Goal: Task Accomplishment & Management: Manage account settings

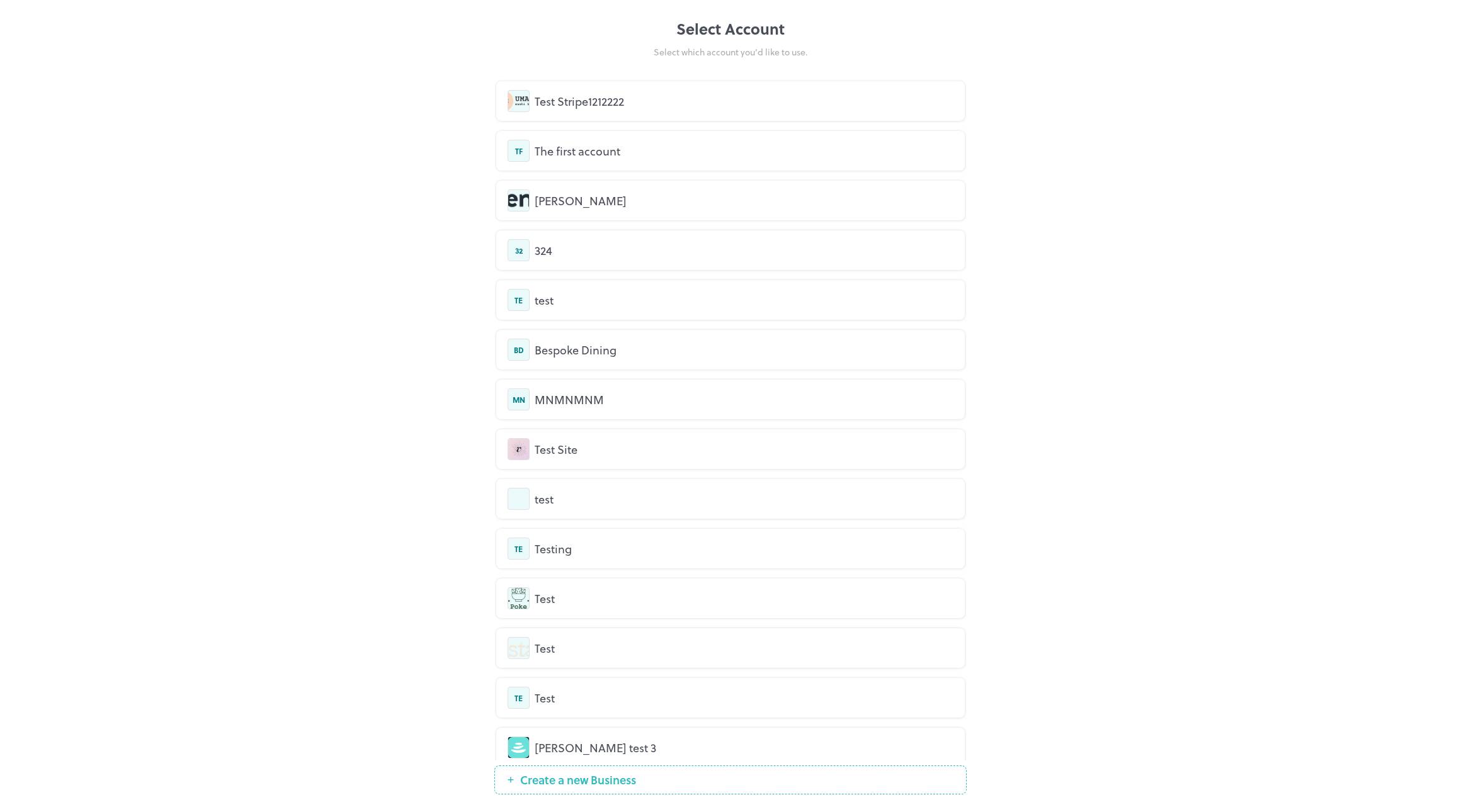
click at [169, 193] on div "Select Account Select which account you’d like to use. Test Stripe1212222 TF Th…" at bounding box center [730, 406] width 1461 height 812
click at [602, 98] on div "Test Stripe1212222" at bounding box center [744, 101] width 419 height 17
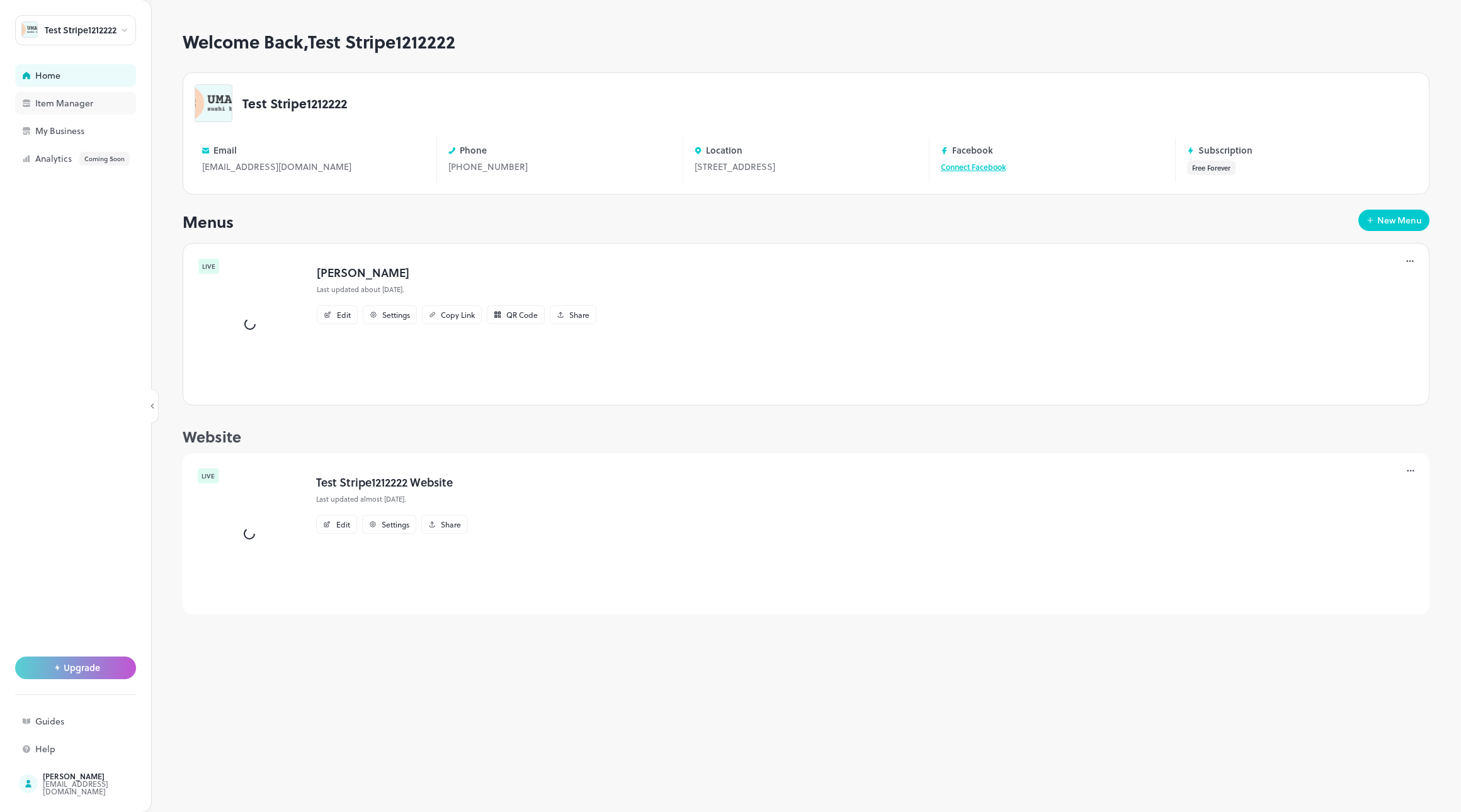
click at [65, 110] on div "Item Manager" at bounding box center [76, 103] width 121 height 22
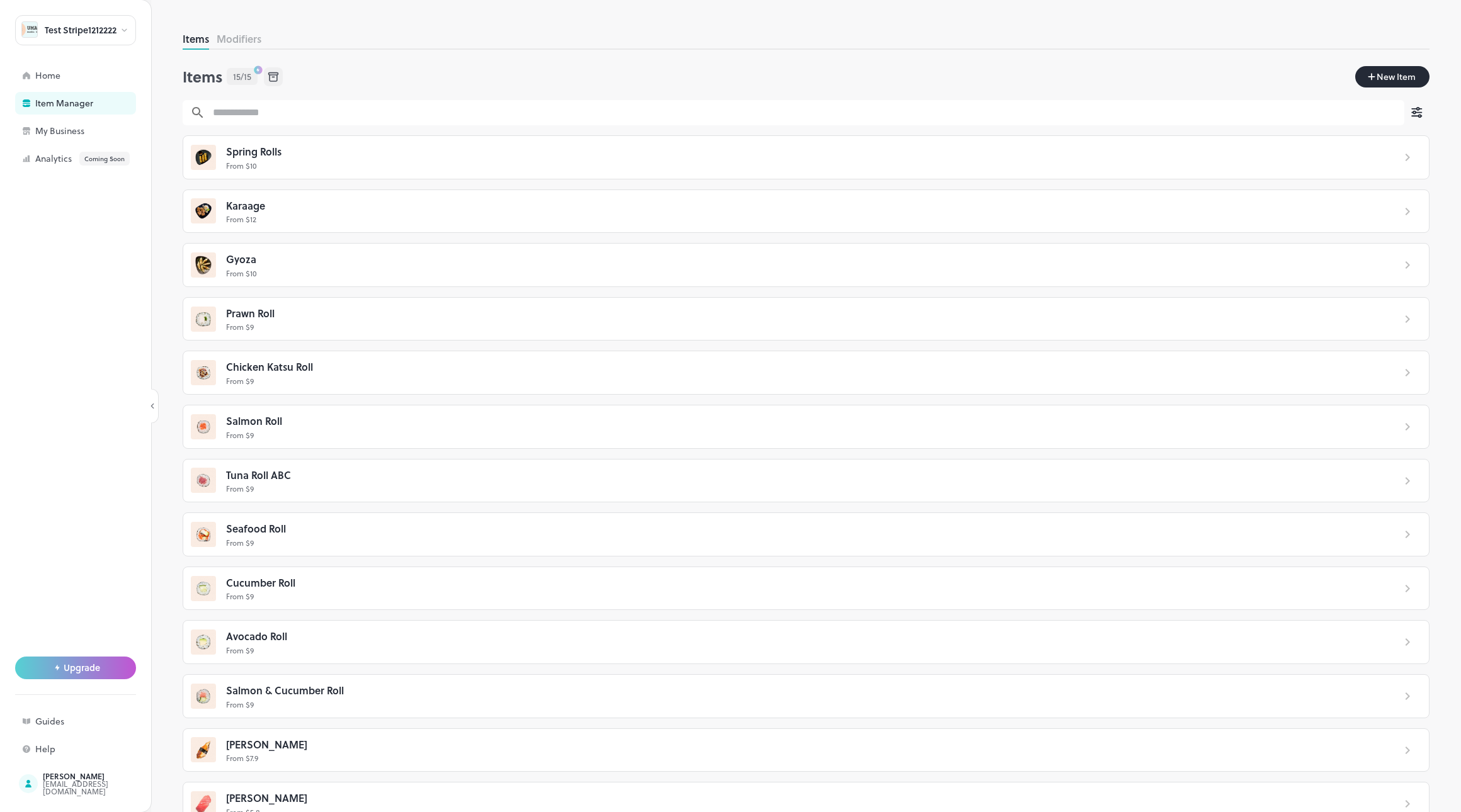
click at [490, 171] on p "From $ 10" at bounding box center [804, 166] width 1157 height 12
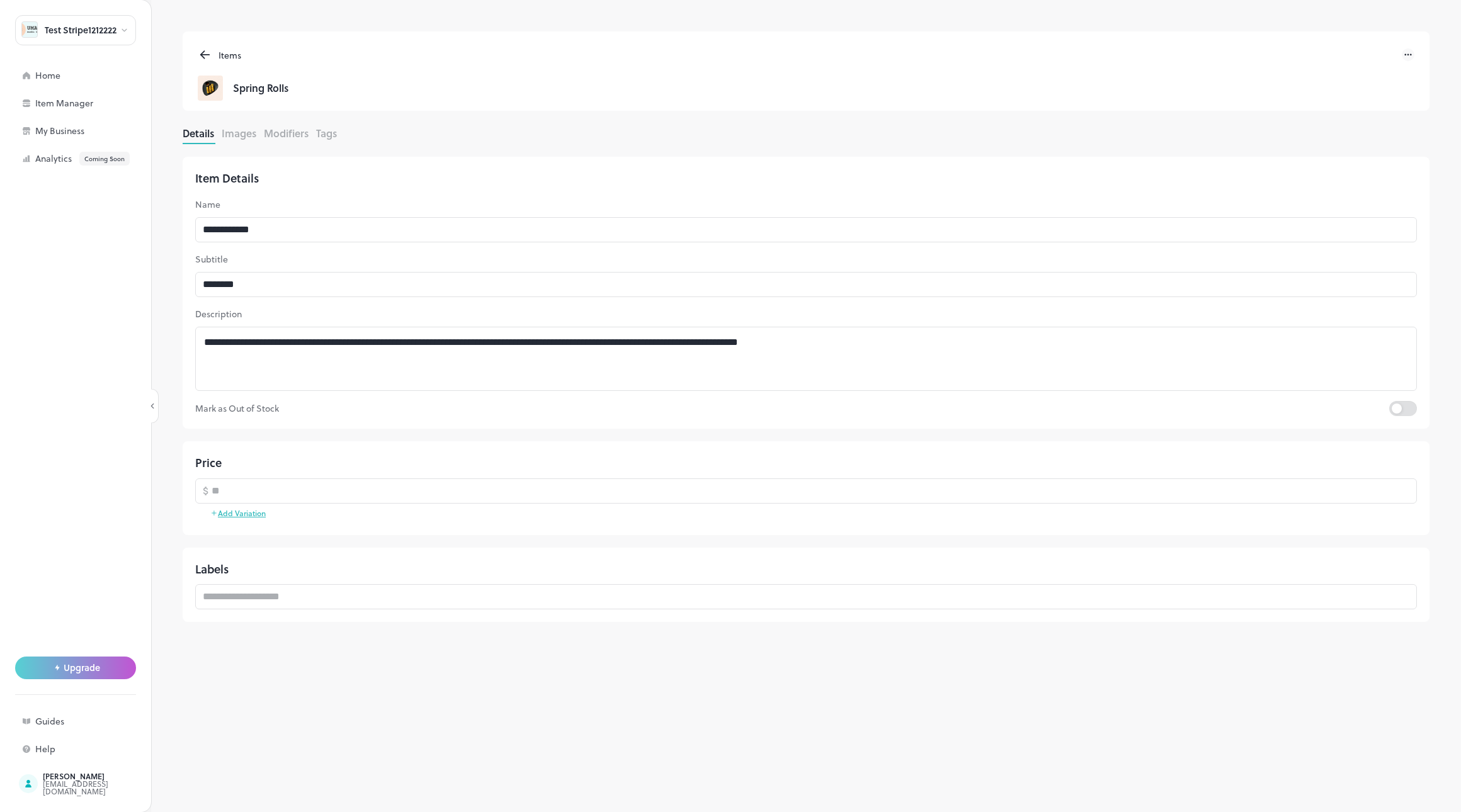
click at [261, 136] on div "Details Images Modifiers Tags" at bounding box center [806, 135] width 1247 height 19
click at [242, 136] on button "Images" at bounding box center [239, 133] width 35 height 15
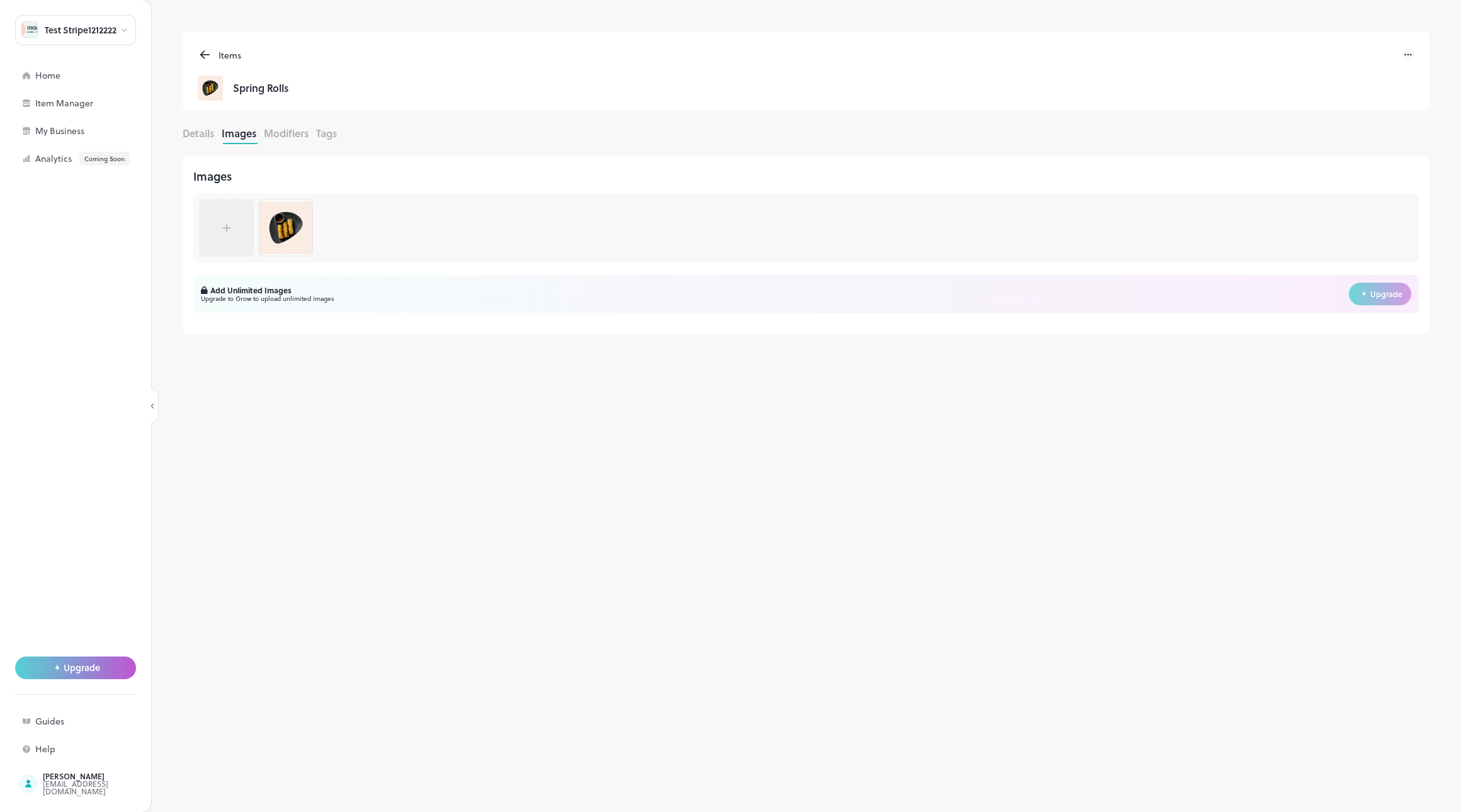
click at [1284, 186] on div "Images To pick up a draggable item, press the space bar. While dragging, use th…" at bounding box center [806, 240] width 1225 height 145
drag, startPoint x: 662, startPoint y: 233, endPoint x: 560, endPoint y: 234, distance: 102.0
click at [645, 232] on div at bounding box center [806, 228] width 1225 height 69
click at [218, 229] on div at bounding box center [227, 228] width 38 height 44
click at [298, 232] on img at bounding box center [285, 228] width 53 height 53
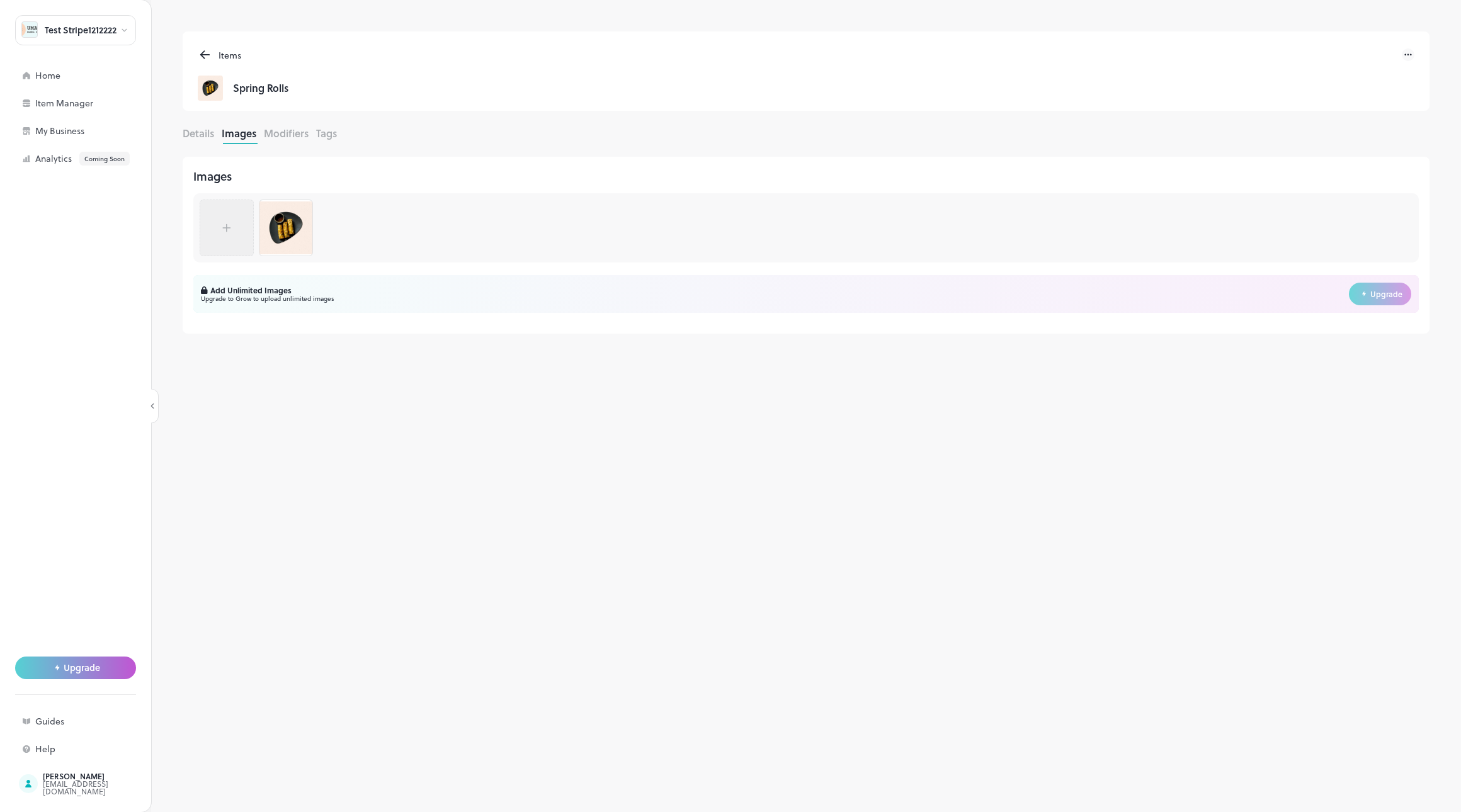
click at [213, 56] on div "Items" at bounding box center [227, 55] width 29 height 13
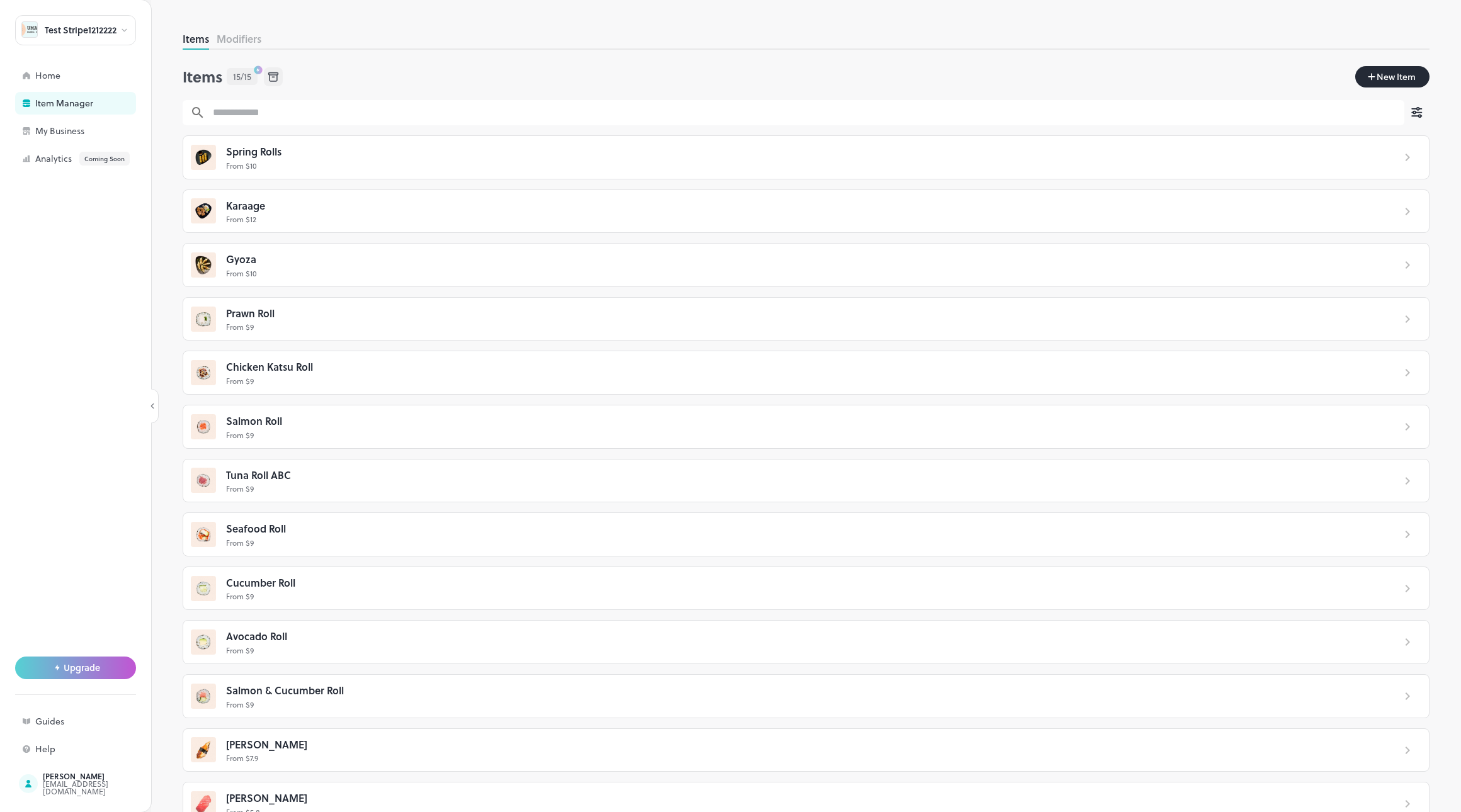
click at [1355, 84] on div "New Item" at bounding box center [1392, 76] width 74 height 21
click at [1357, 77] on button "New Item" at bounding box center [1392, 76] width 74 height 21
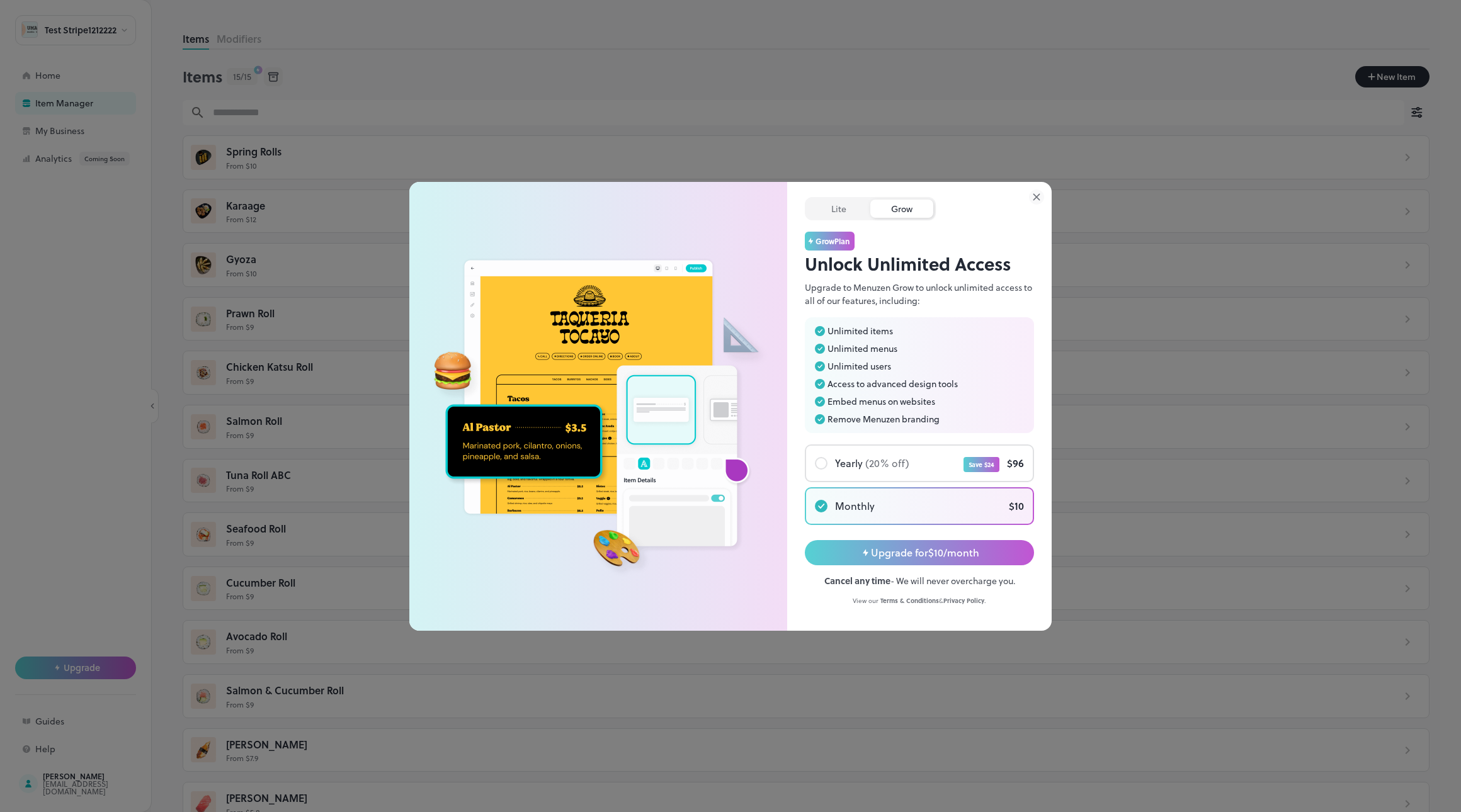
click at [1030, 187] on div "Lite Grow Grow Plan Unlock Unlimited Access Upgrade to Menuzen Grow to unlock u…" at bounding box center [919, 394] width 229 height 424
click at [1037, 196] on icon at bounding box center [1037, 197] width 15 height 15
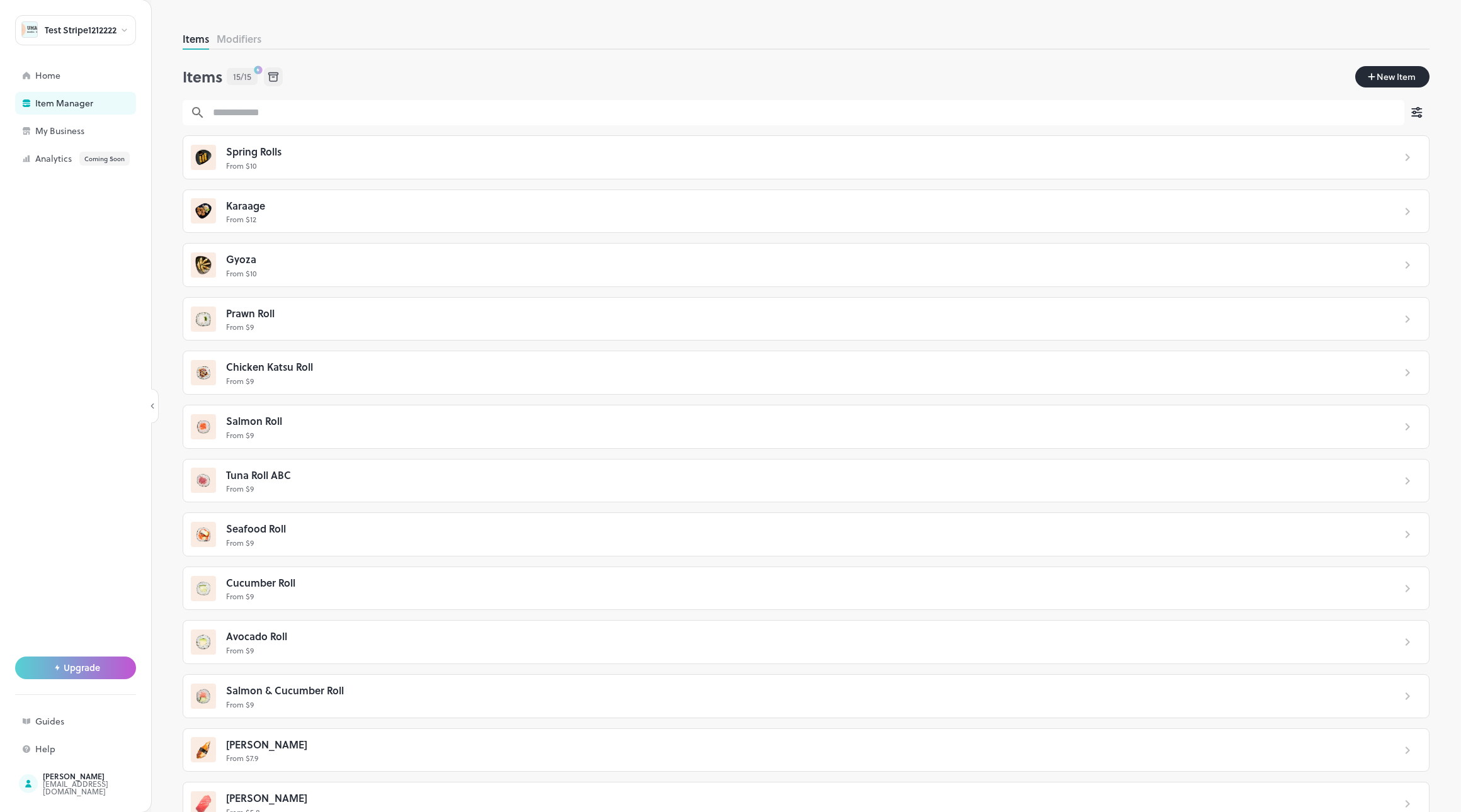
click at [106, 22] on div "Test Stripe1212222" at bounding box center [76, 30] width 121 height 30
click at [53, 135] on div "test" at bounding box center [54, 135] width 13 height 8
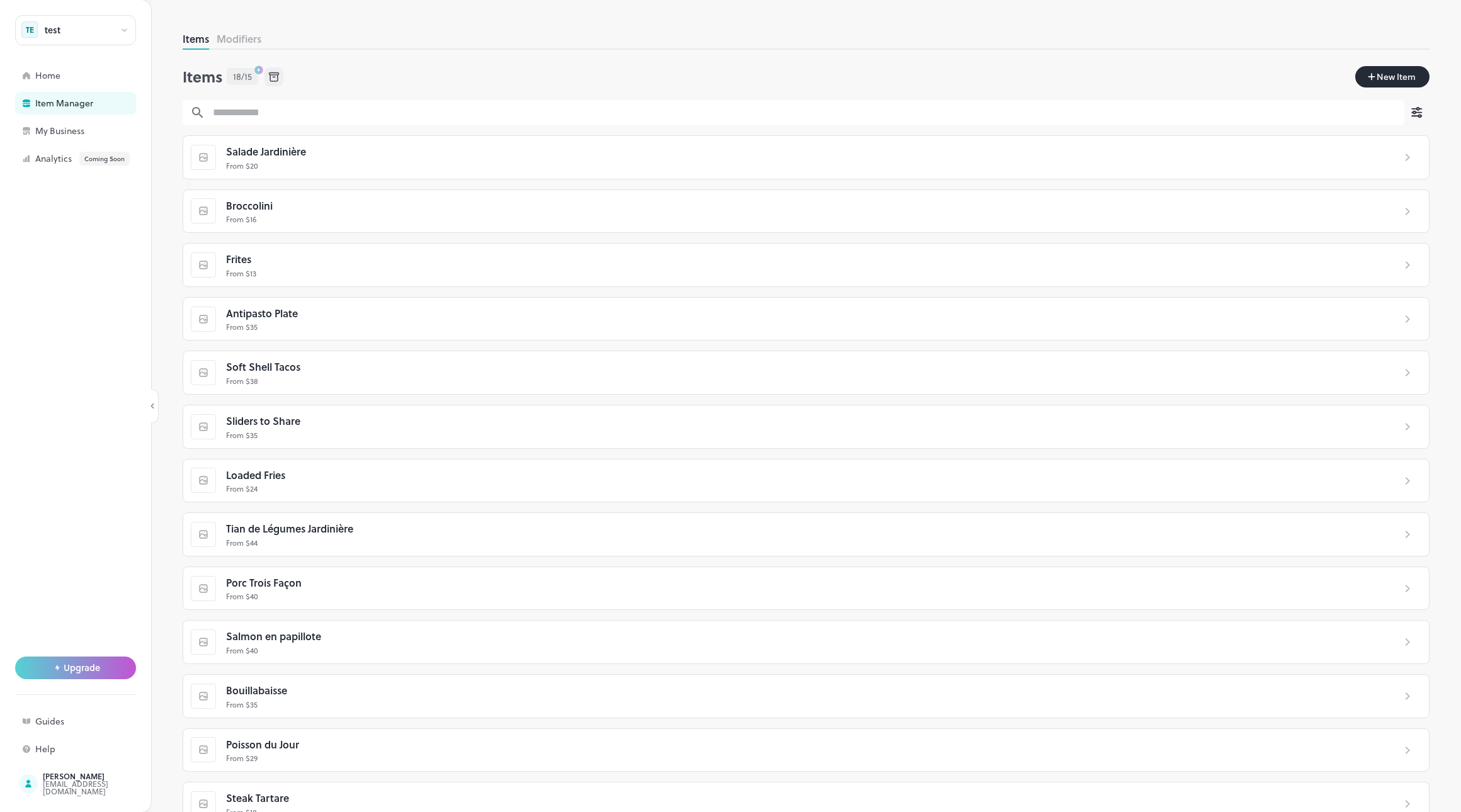
click at [287, 159] on span "Salade Jardinière" at bounding box center [266, 152] width 80 height 17
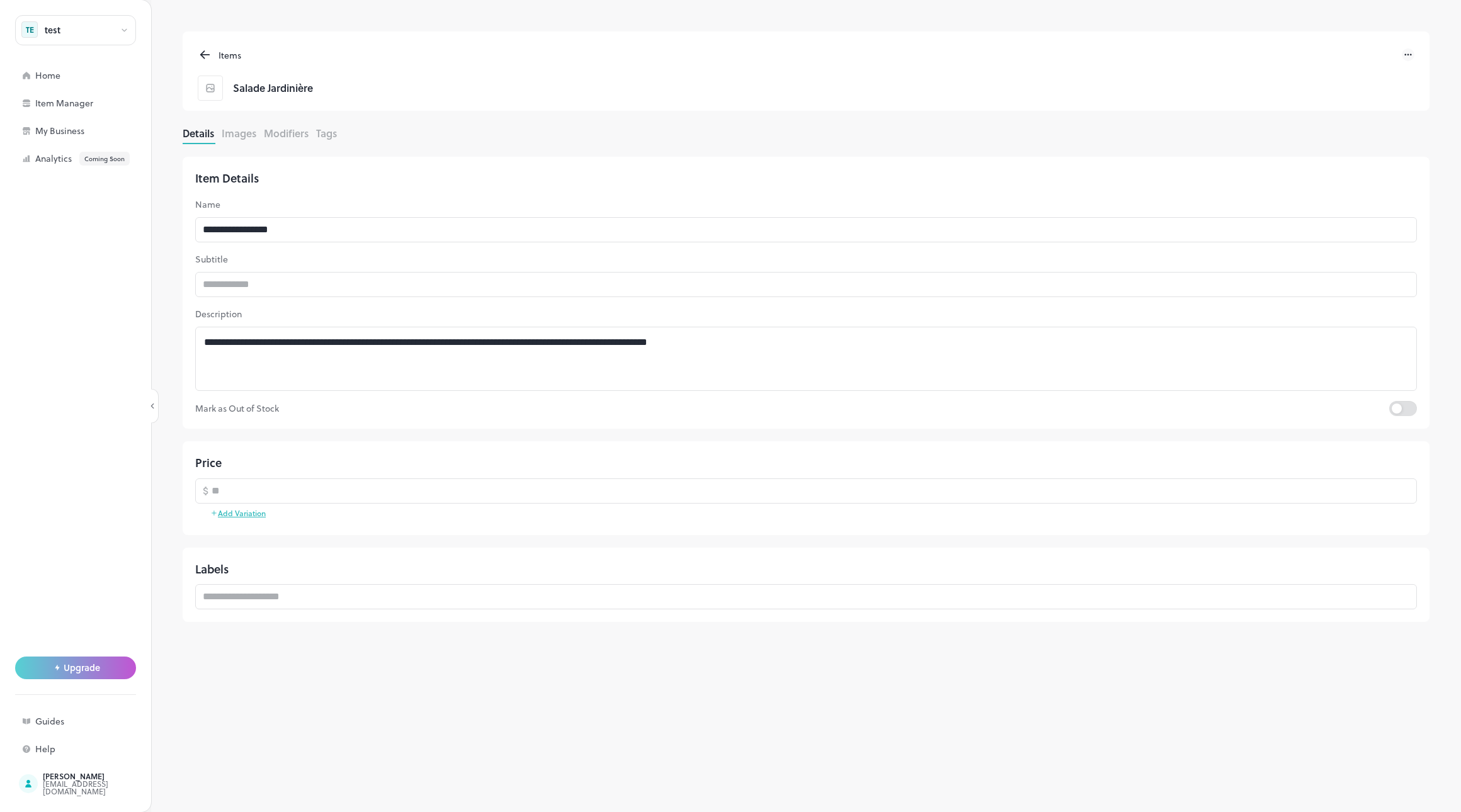
click at [239, 138] on button "Images" at bounding box center [239, 133] width 35 height 15
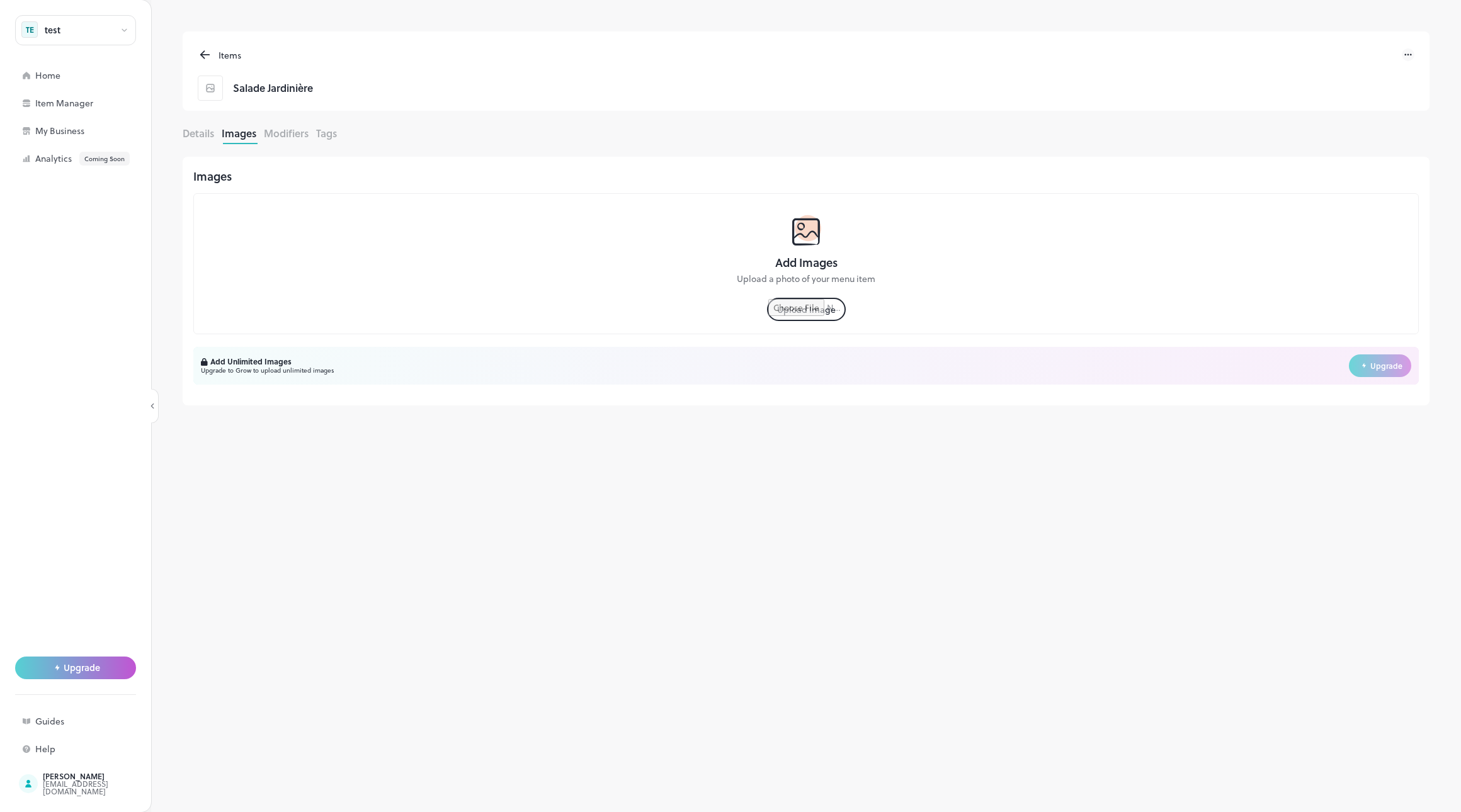
click at [785, 309] on input "file" at bounding box center [806, 309] width 76 height 20
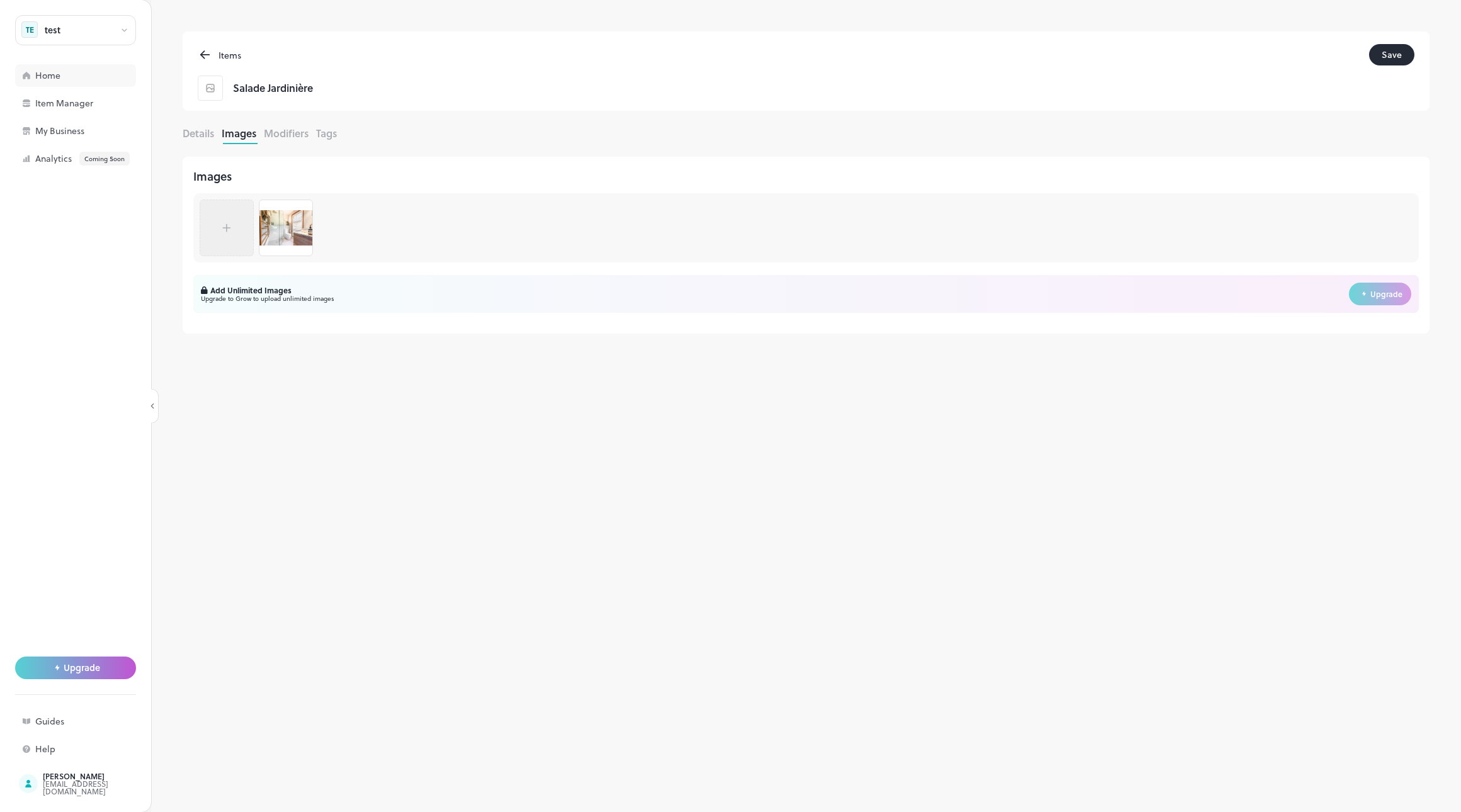
click at [74, 77] on div "Home" at bounding box center [98, 76] width 126 height 9
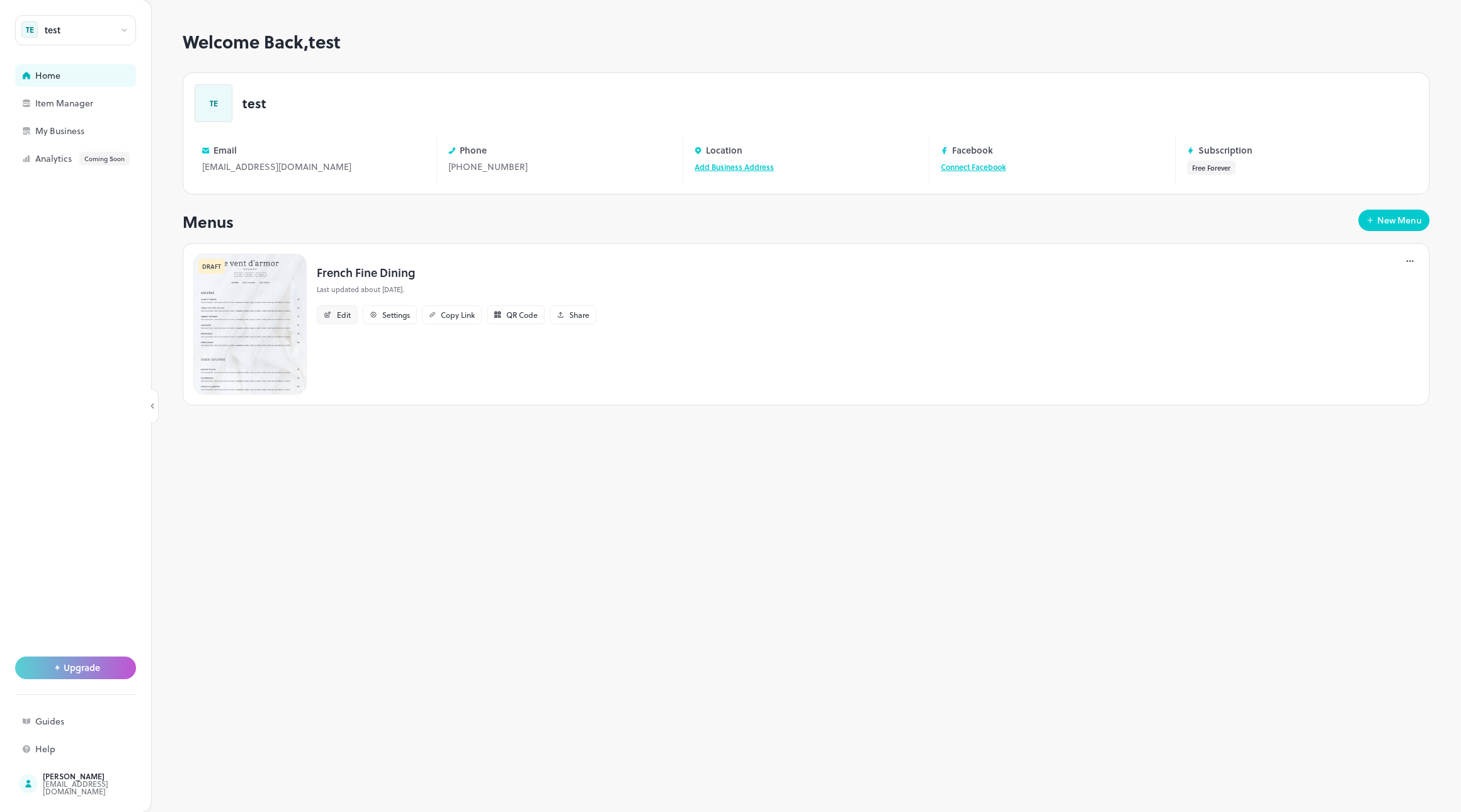
click at [342, 314] on div "Edit" at bounding box center [344, 315] width 14 height 8
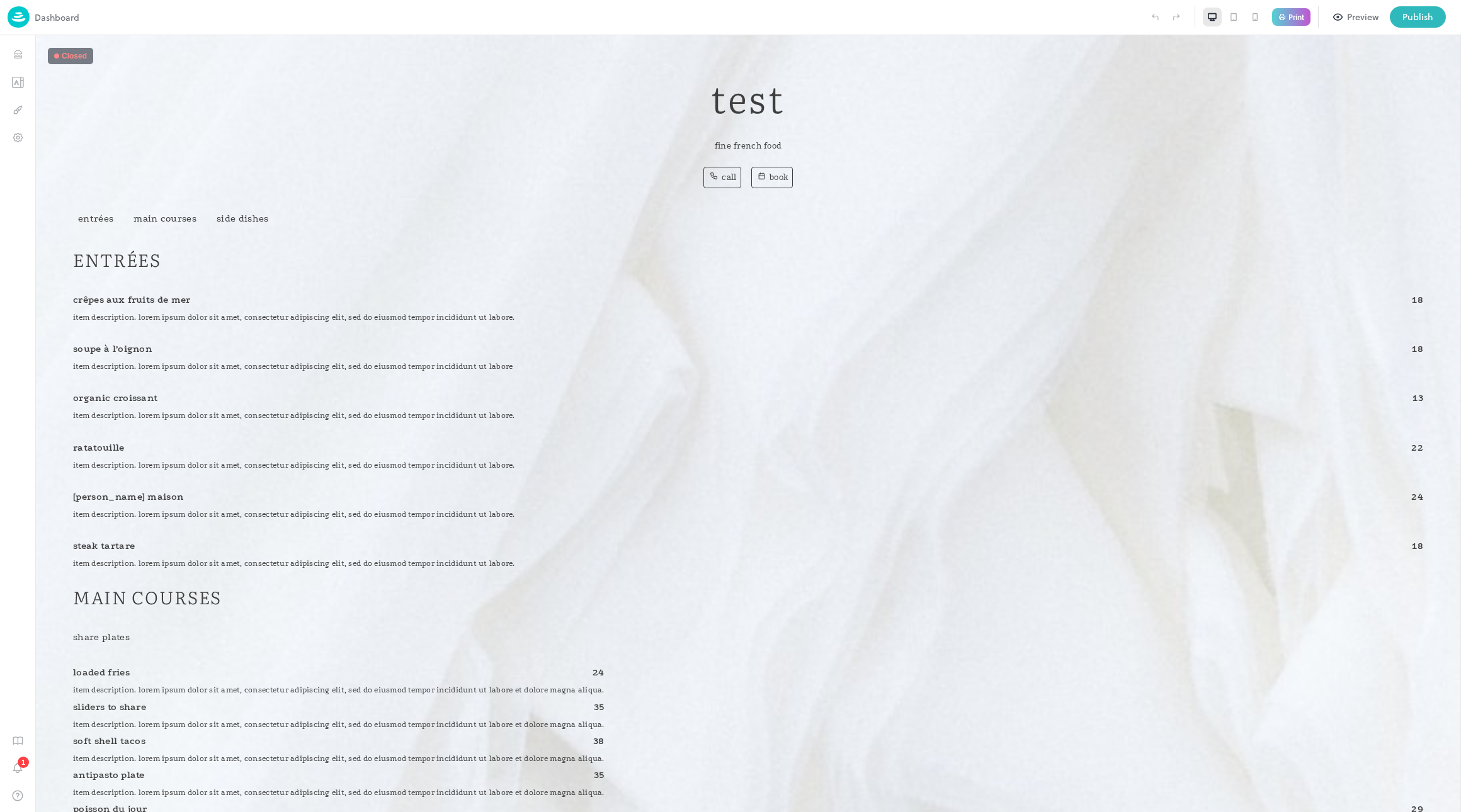
click at [43, 21] on p "Dashboard" at bounding box center [57, 17] width 45 height 13
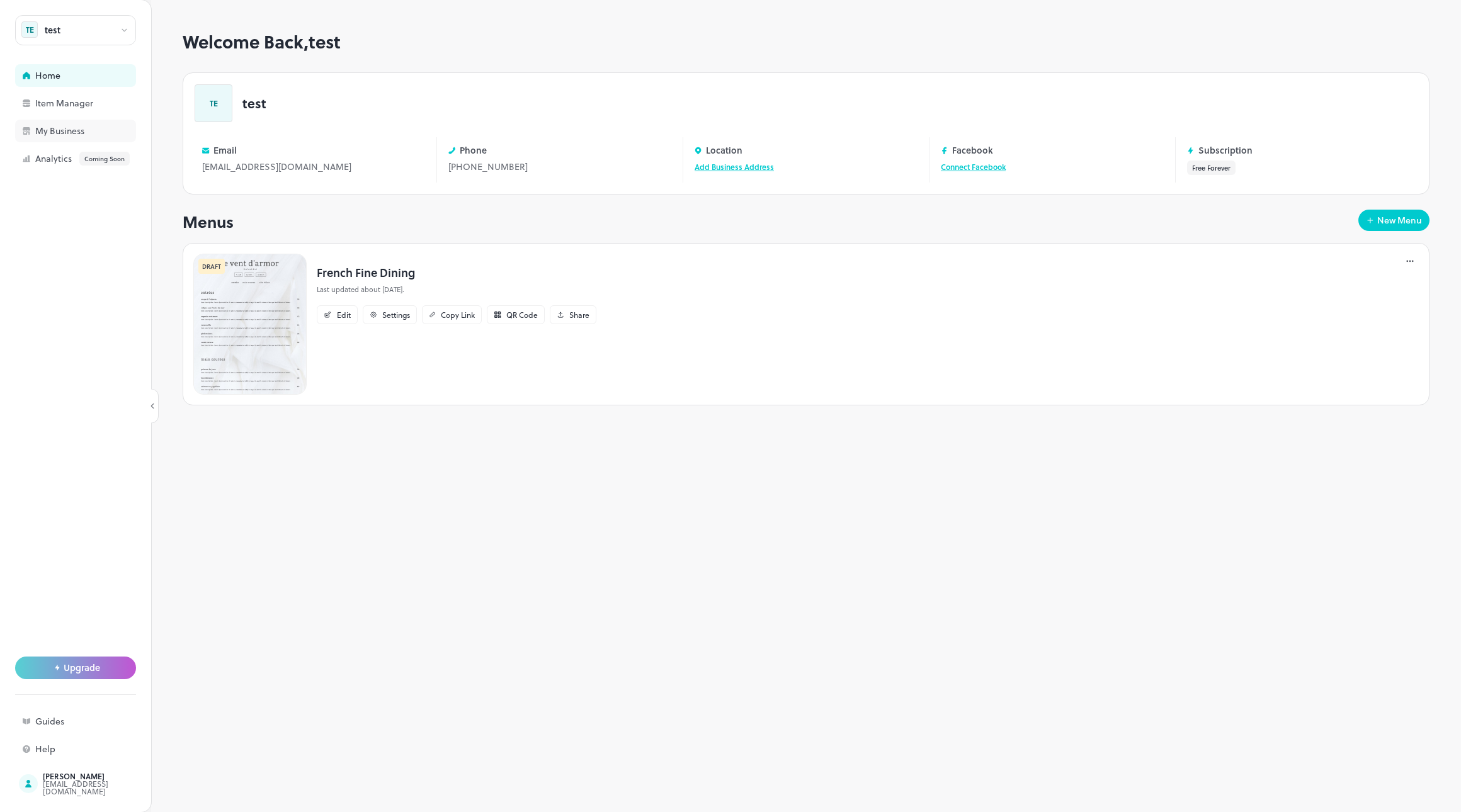
click at [71, 131] on div "My Business" at bounding box center [98, 131] width 126 height 9
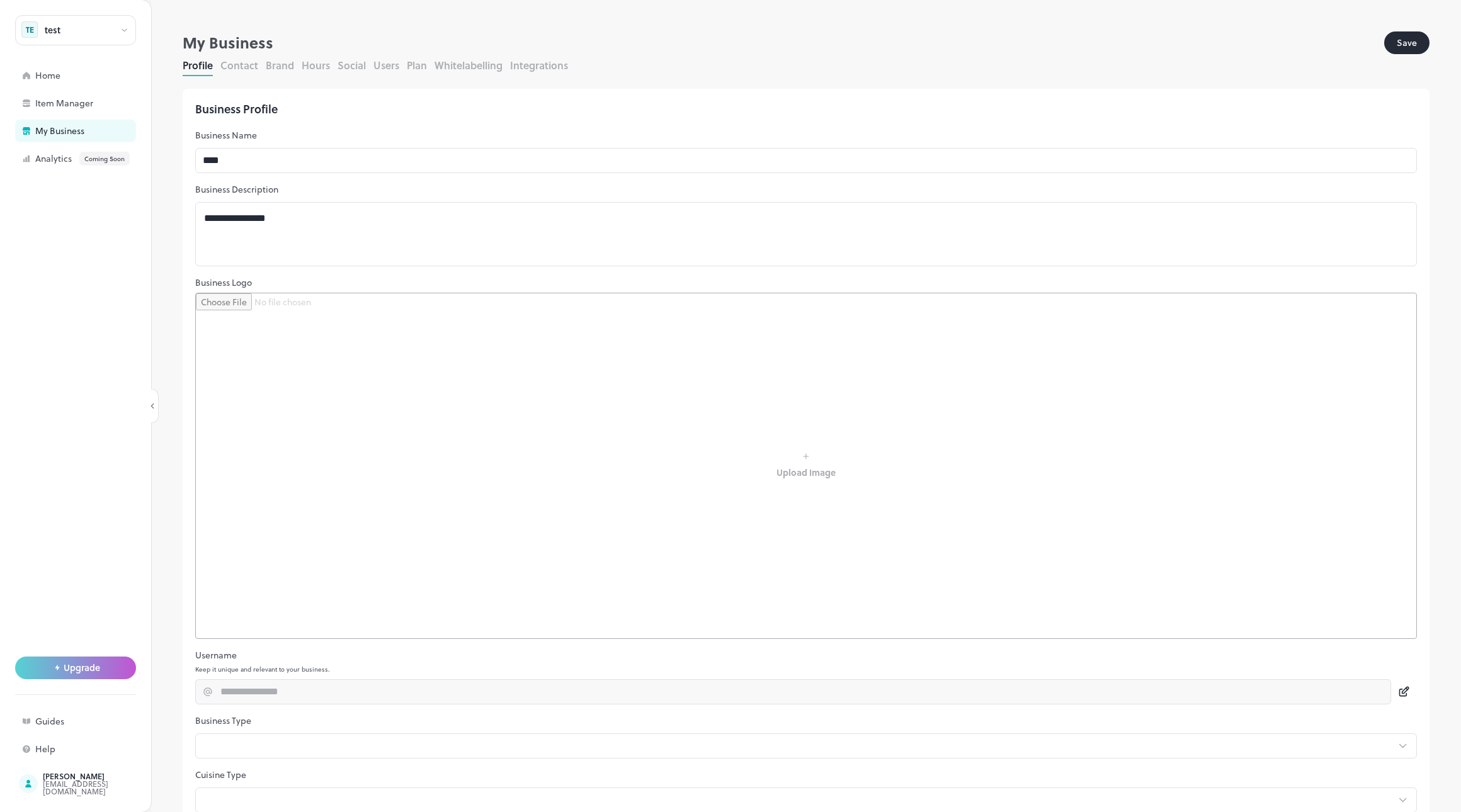
click at [282, 65] on button "Brand" at bounding box center [280, 65] width 28 height 15
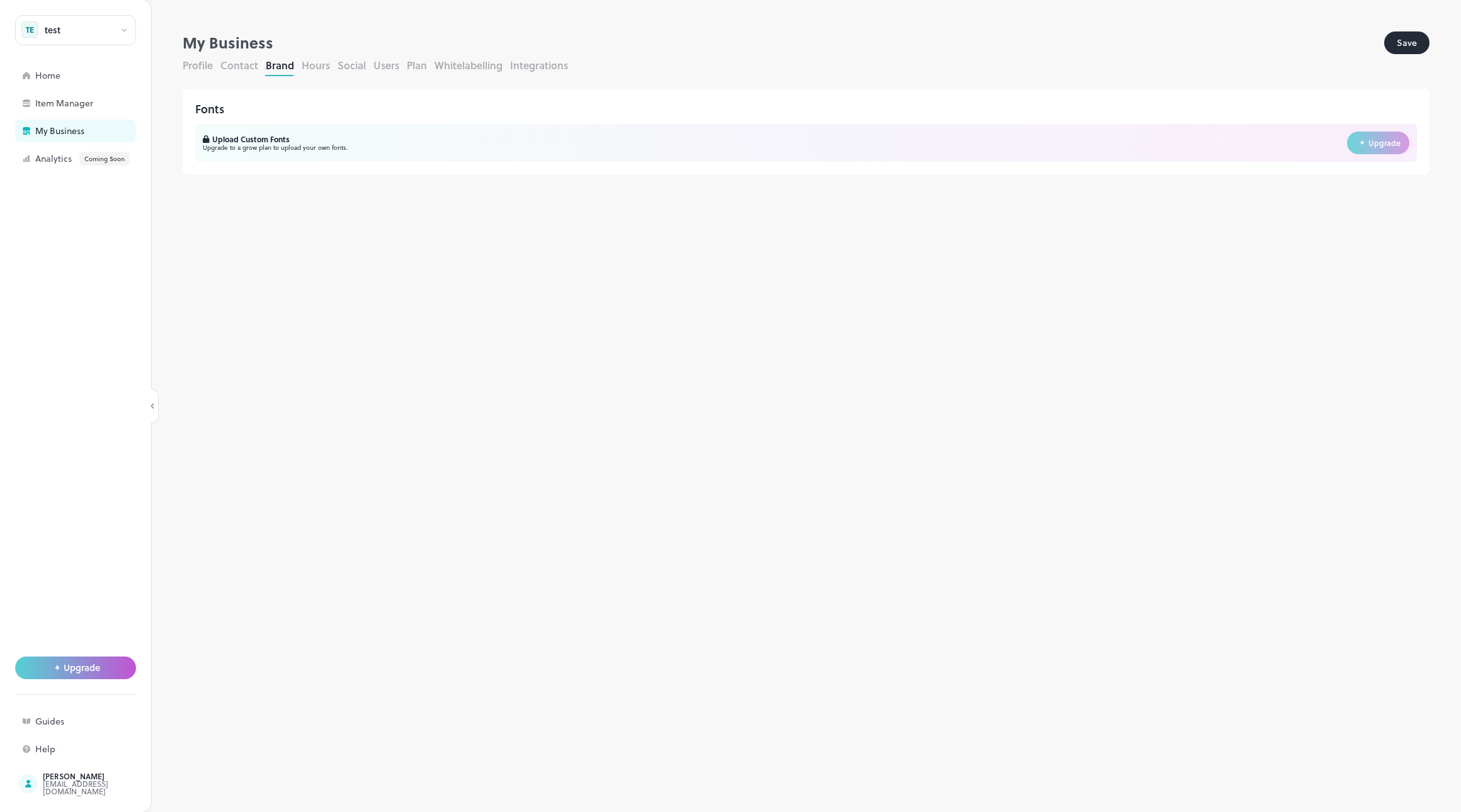
click at [240, 60] on button "Contact" at bounding box center [239, 65] width 38 height 15
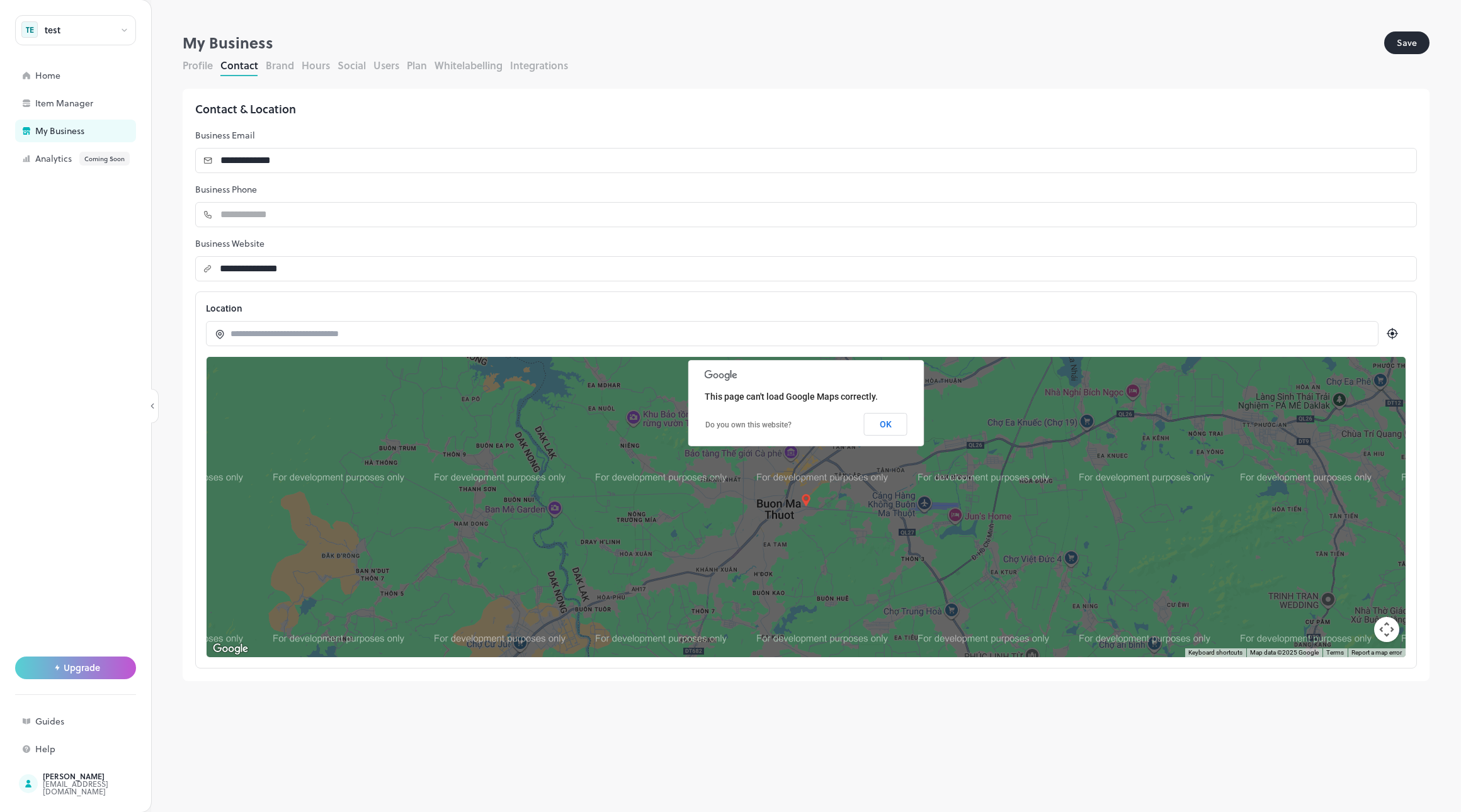
click at [190, 68] on button "Profile" at bounding box center [197, 65] width 30 height 15
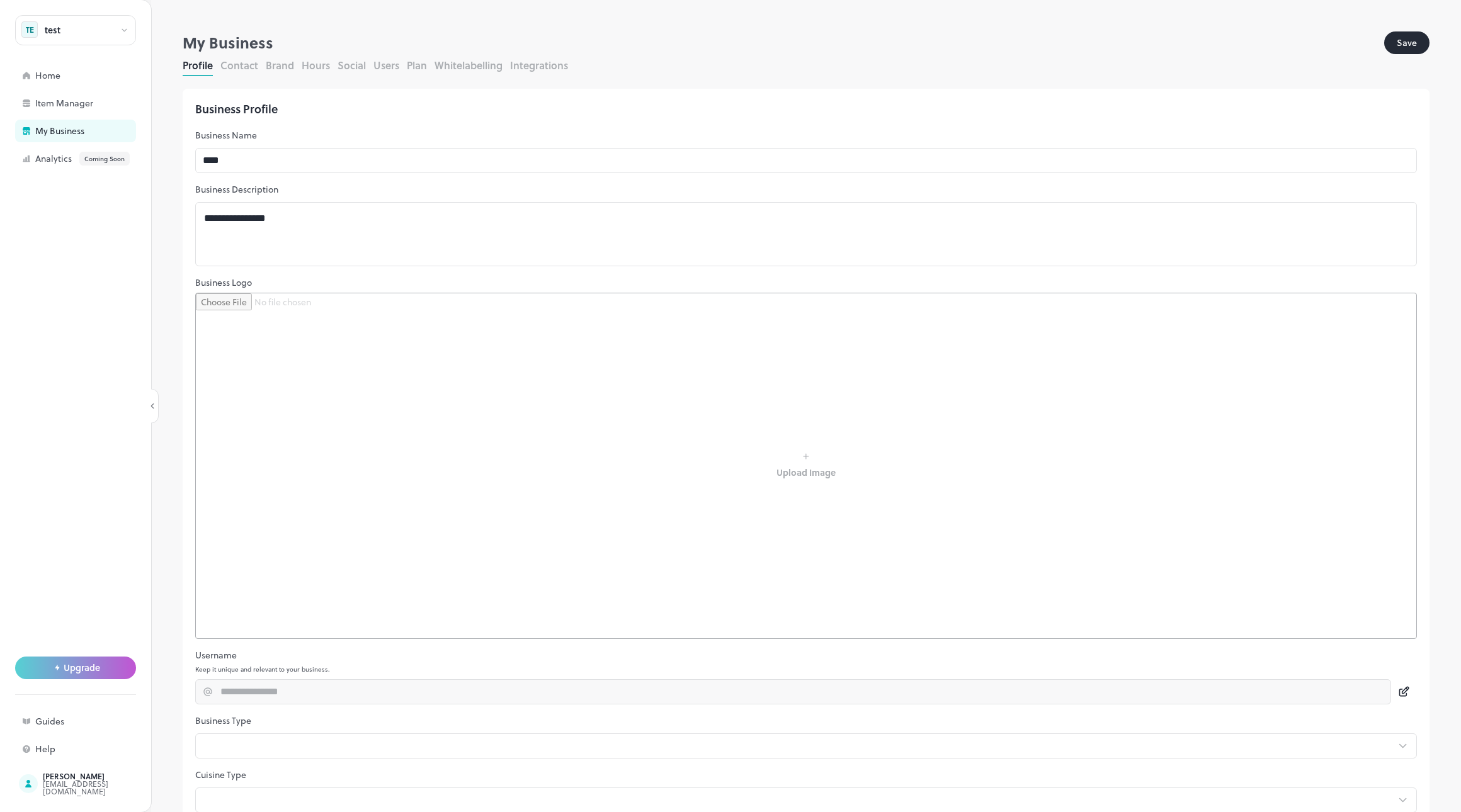
click at [848, 490] on input "file" at bounding box center [806, 466] width 1220 height 345
type input "**********"
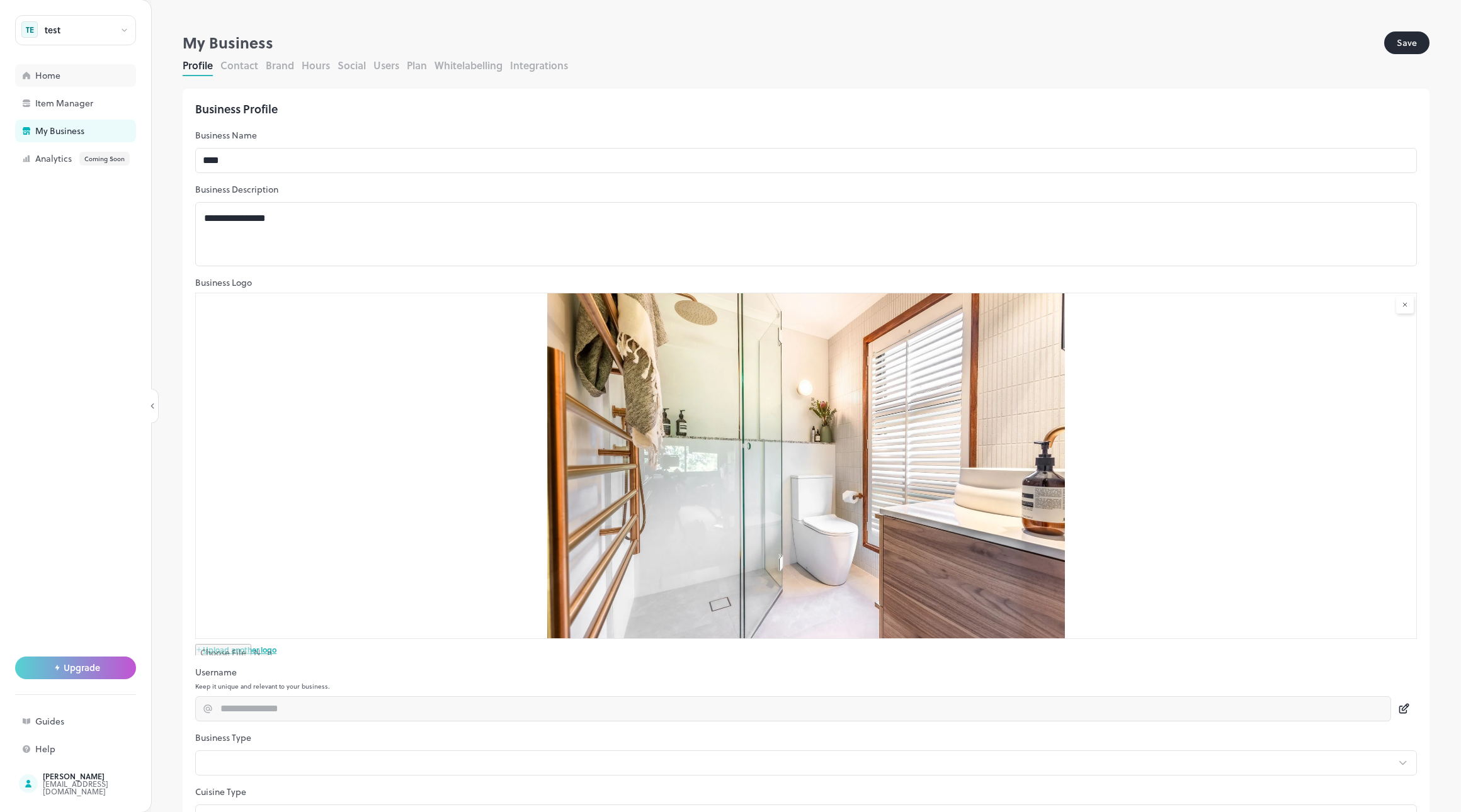
click at [58, 80] on div "Home" at bounding box center [98, 76] width 126 height 9
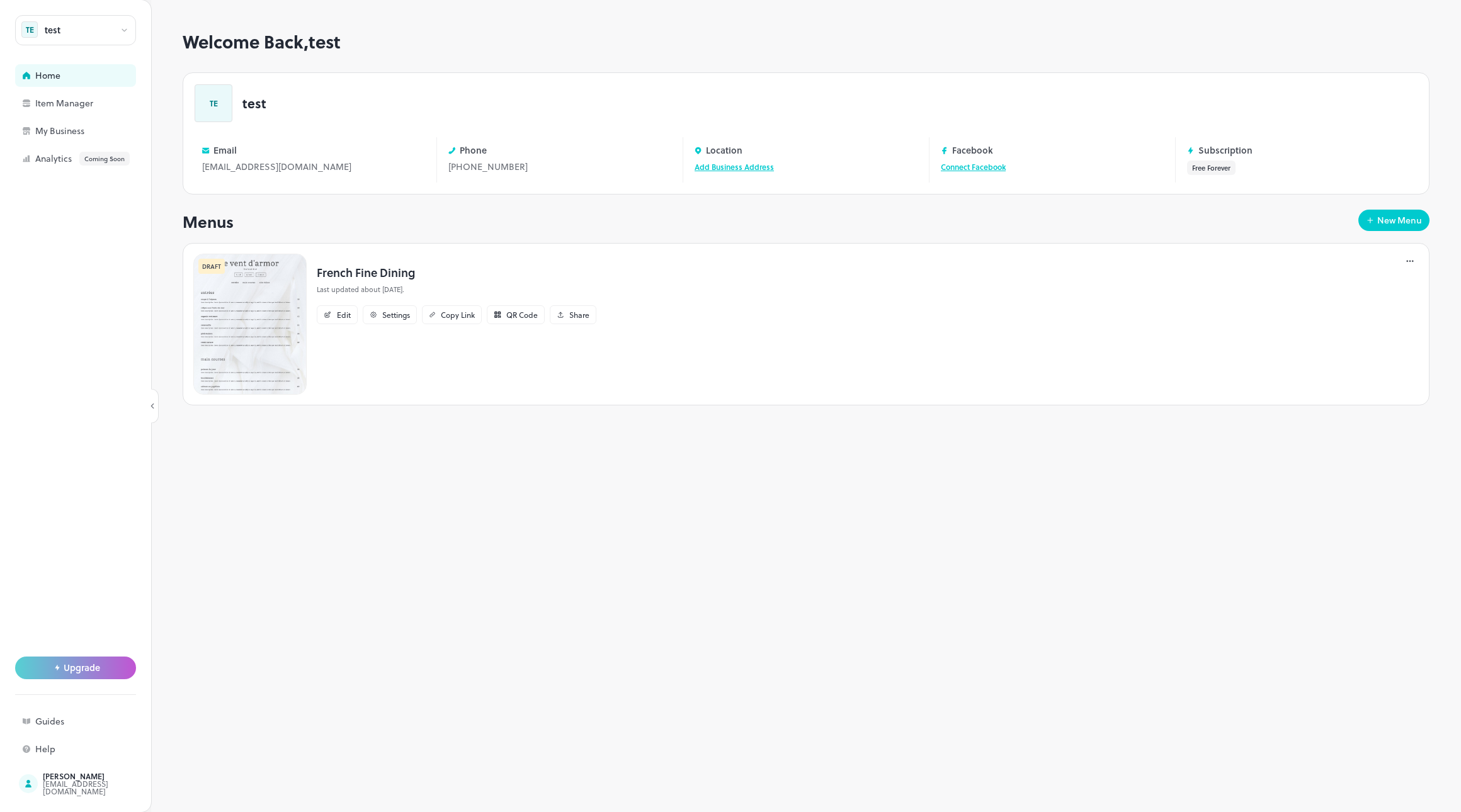
click at [93, 33] on div "test" at bounding box center [76, 30] width 121 height 30
click at [81, 63] on div "Test Stripe1212222" at bounding box center [77, 65] width 60 height 8
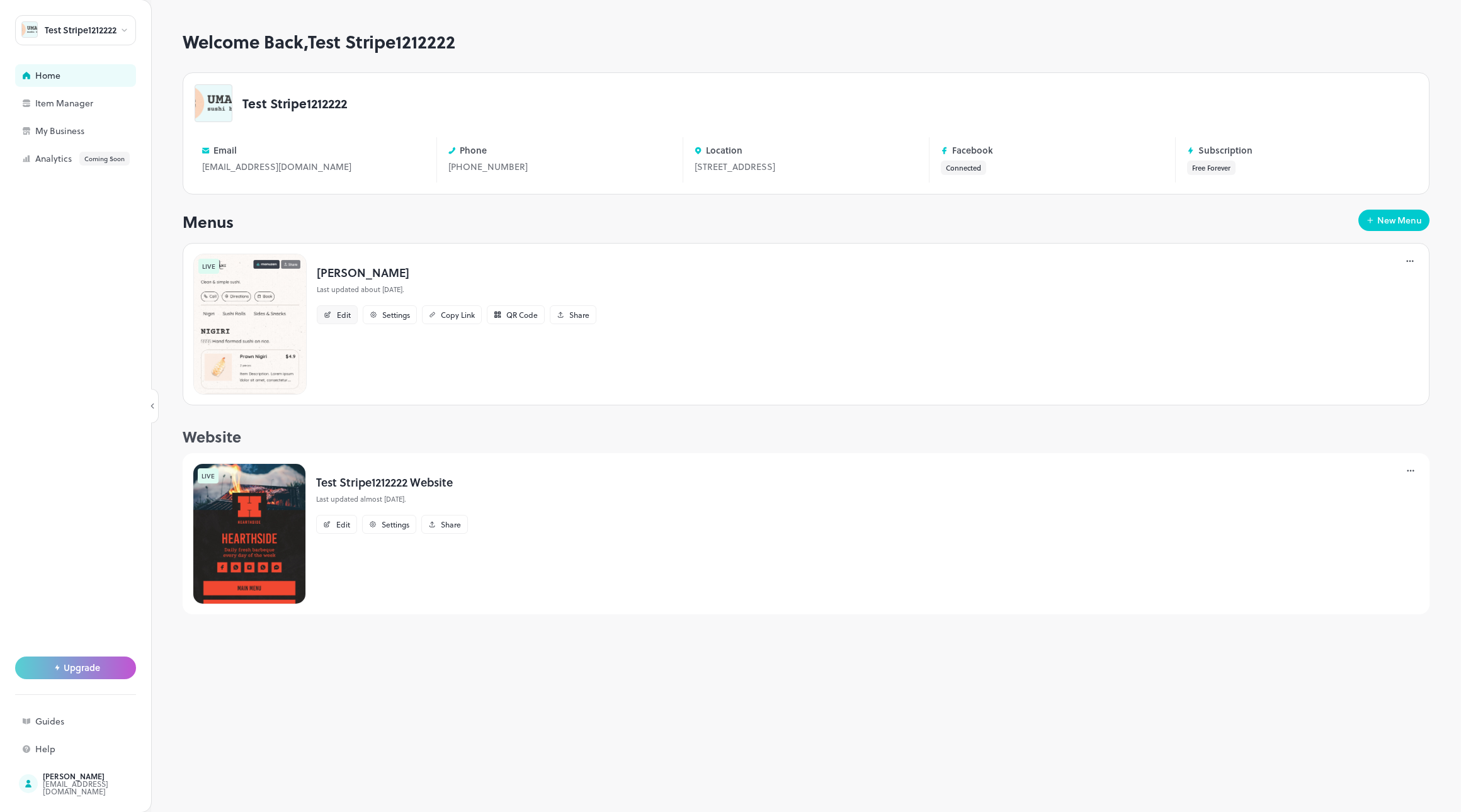
click at [343, 316] on div "Edit" at bounding box center [344, 315] width 14 height 8
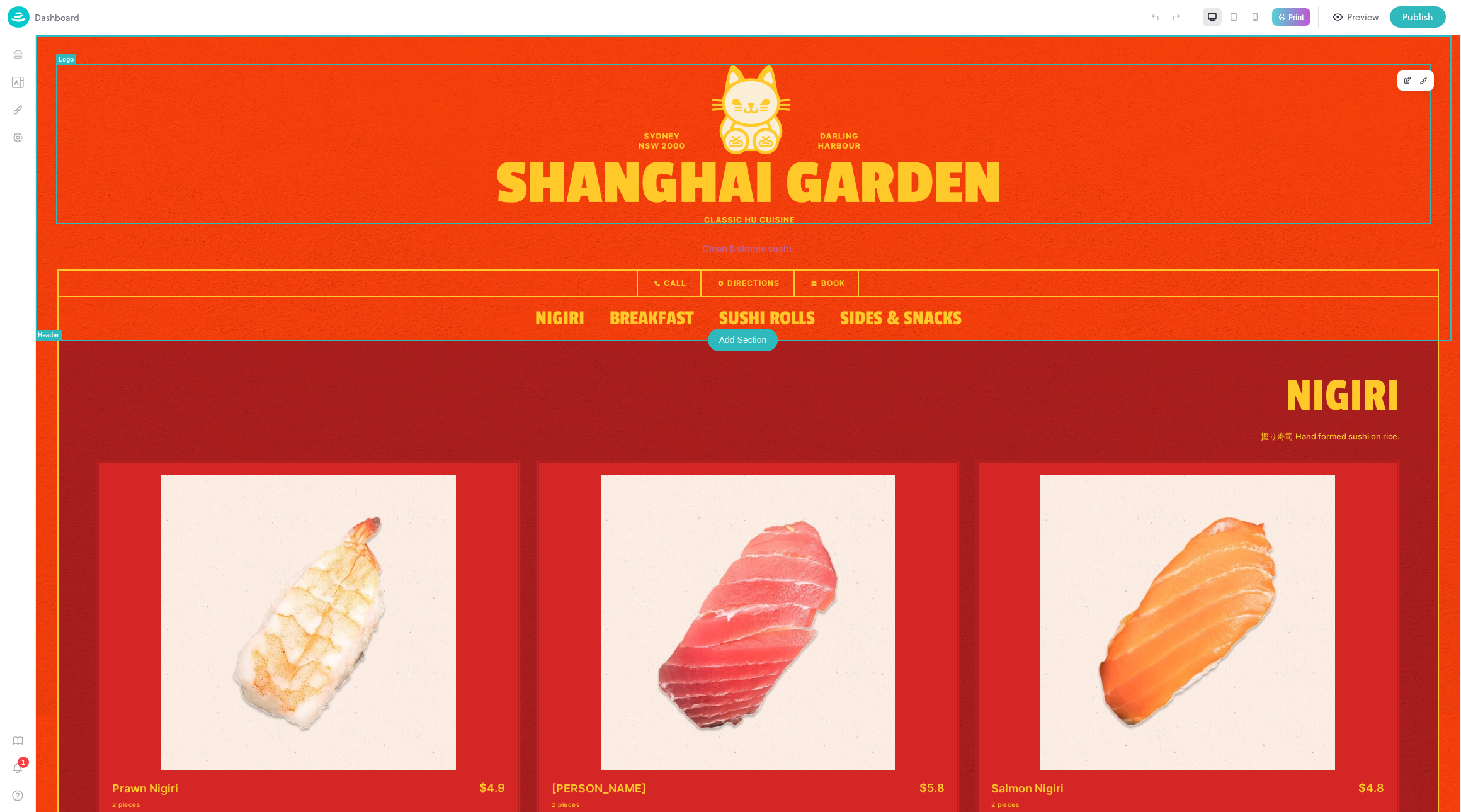
click at [696, 146] on img at bounding box center [747, 144] width 502 height 157
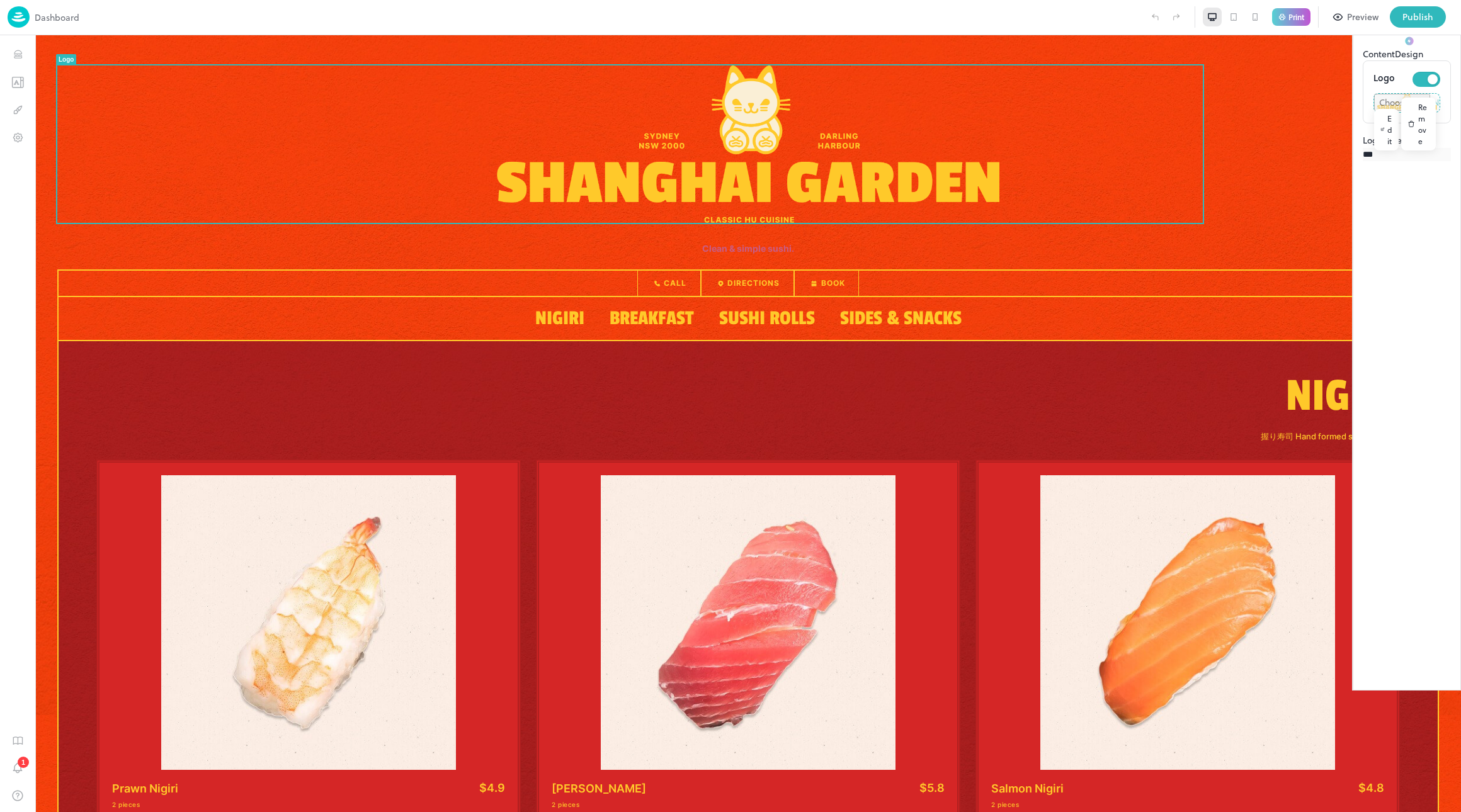
click at [1374, 143] on div "Edit" at bounding box center [1386, 129] width 24 height 42
